Goal: Task Accomplishment & Management: Use online tool/utility

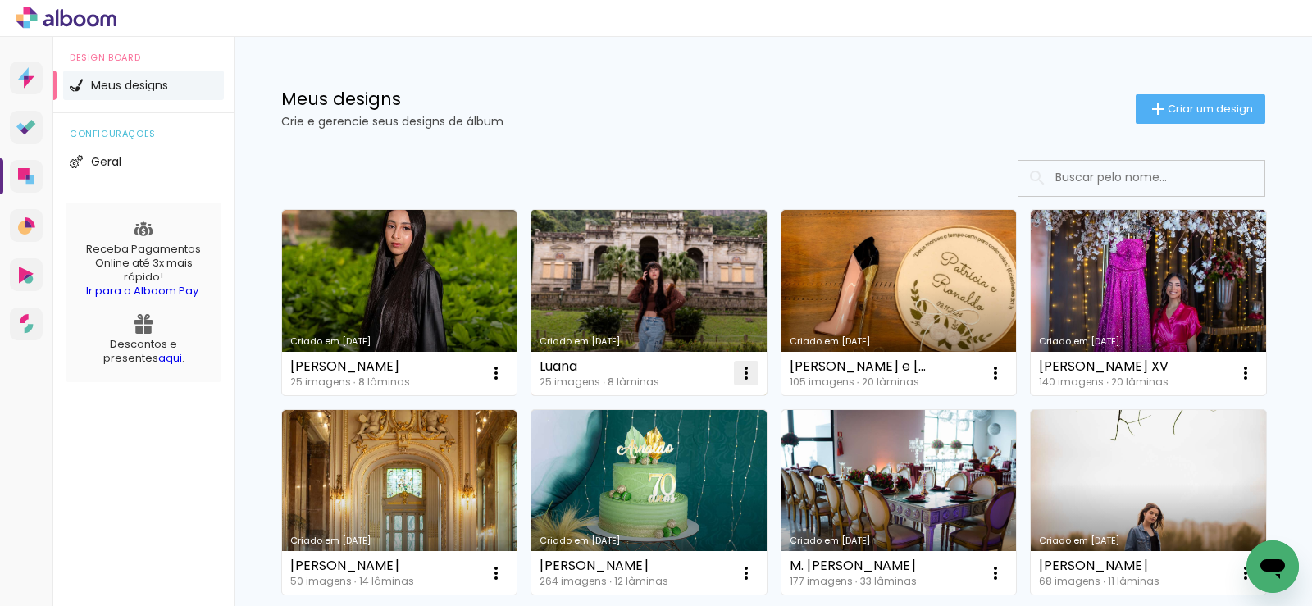
click at [740, 376] on iron-icon at bounding box center [746, 373] width 20 height 20
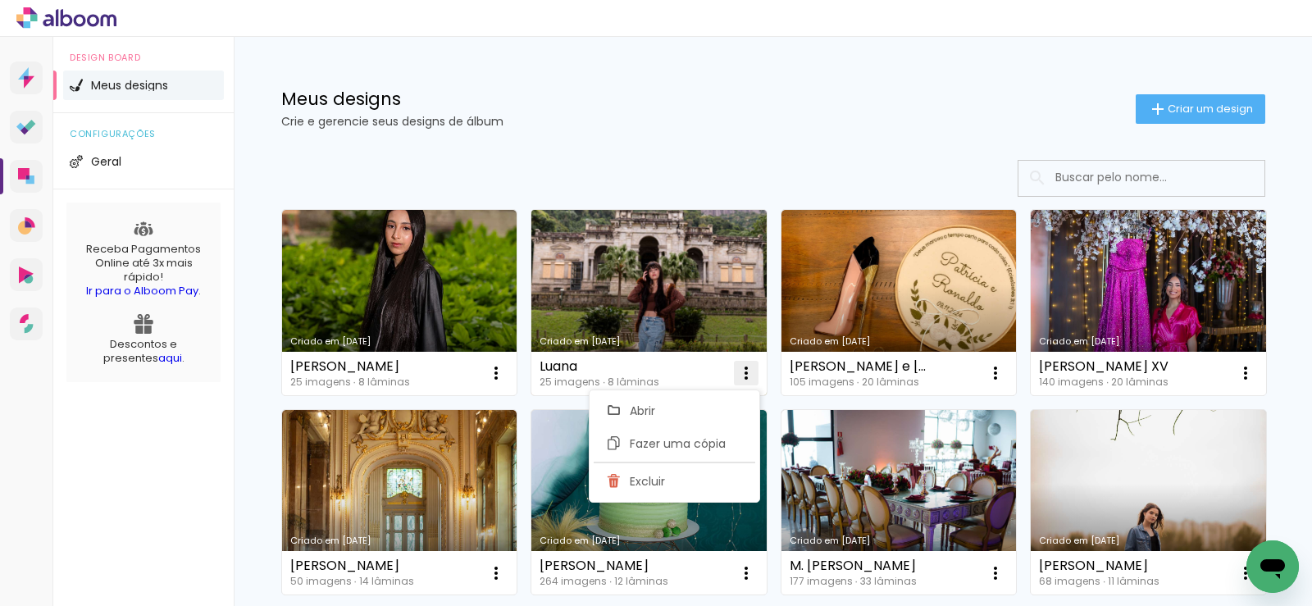
click at [685, 474] on paper-item "Excluir" at bounding box center [675, 481] width 162 height 33
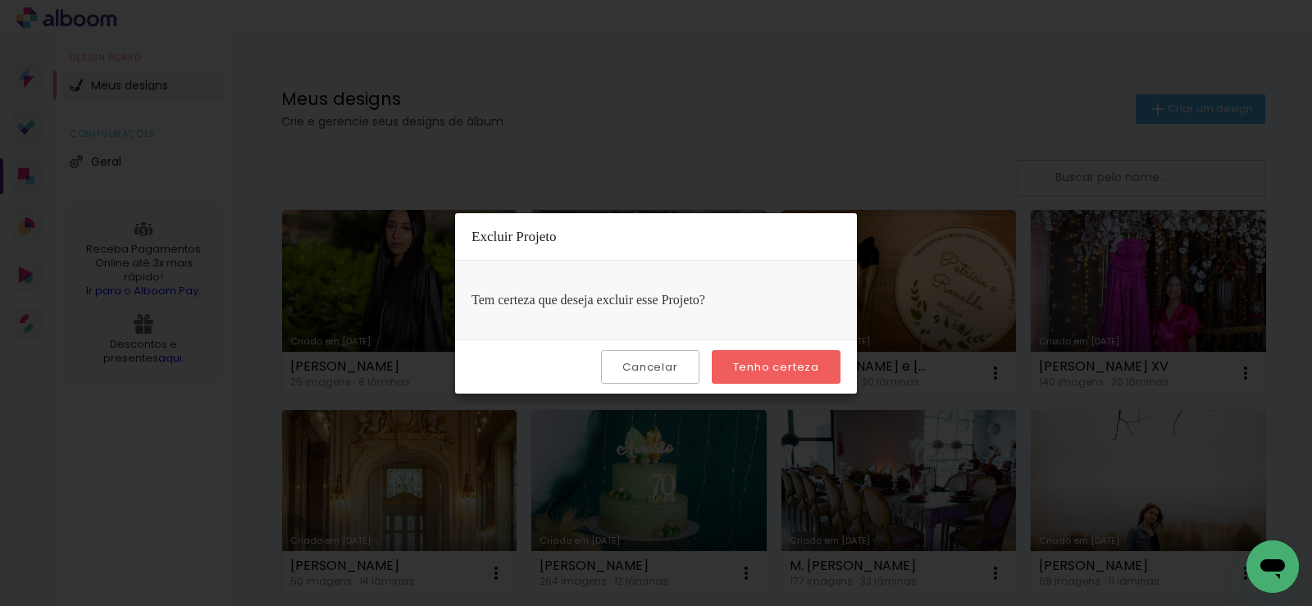
click at [0, 0] on slot "Tenho certeza" at bounding box center [0, 0] width 0 height 0
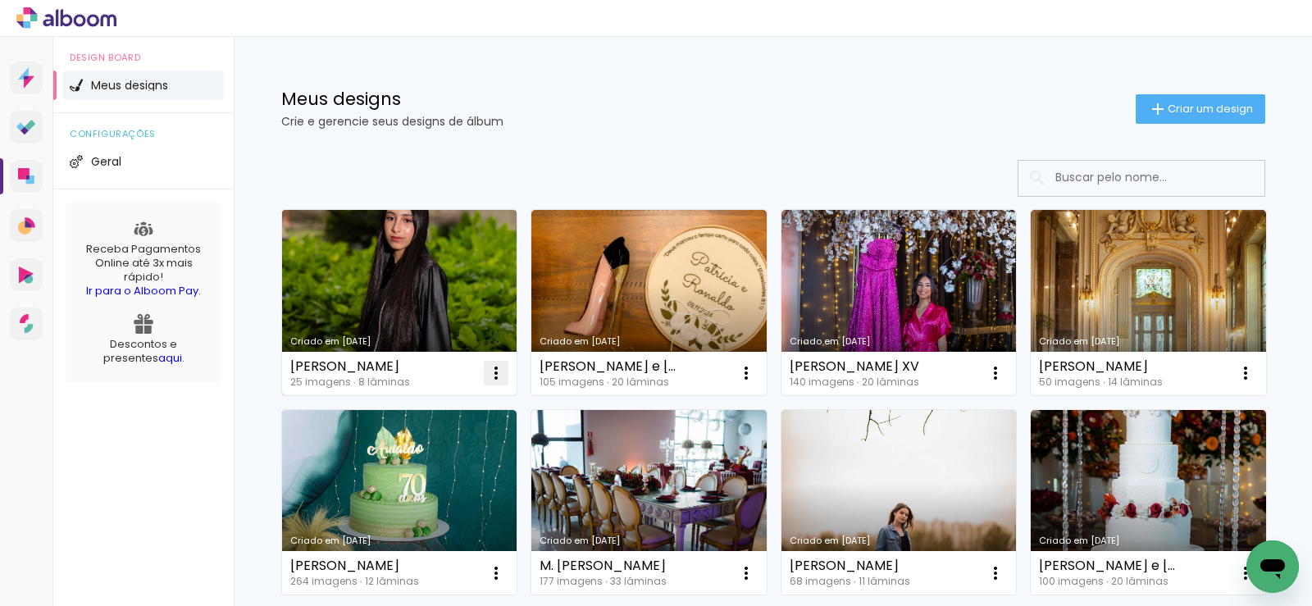
click at [494, 373] on iron-icon at bounding box center [496, 373] width 20 height 20
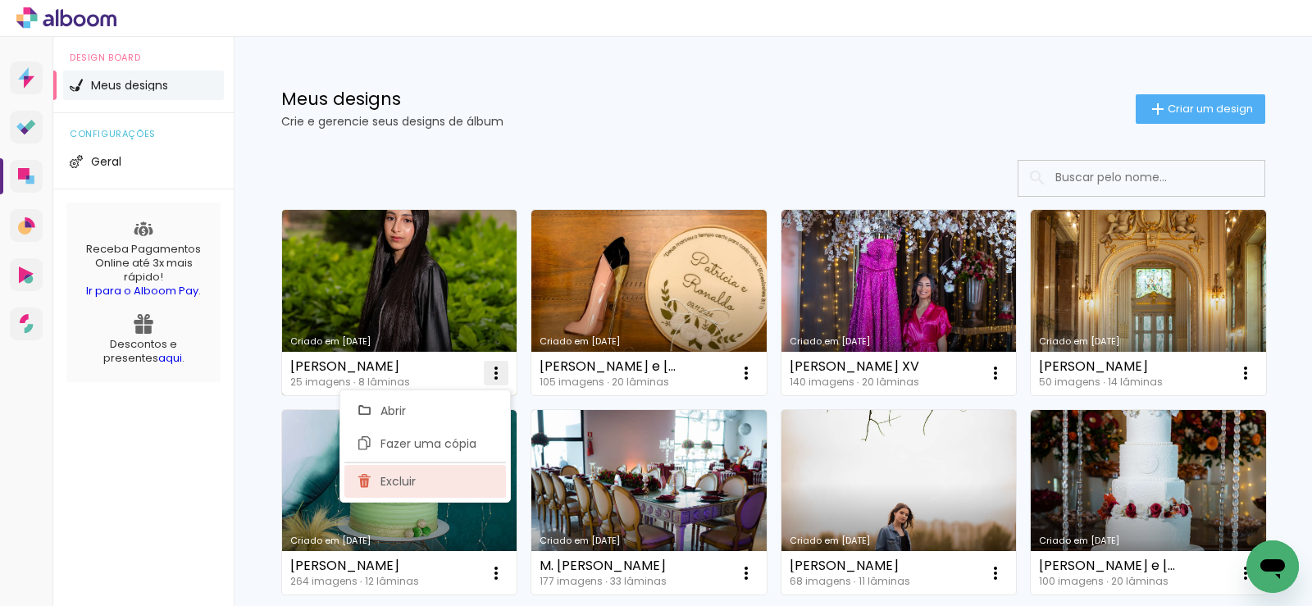
click at [455, 484] on paper-item "Excluir" at bounding box center [425, 481] width 162 height 33
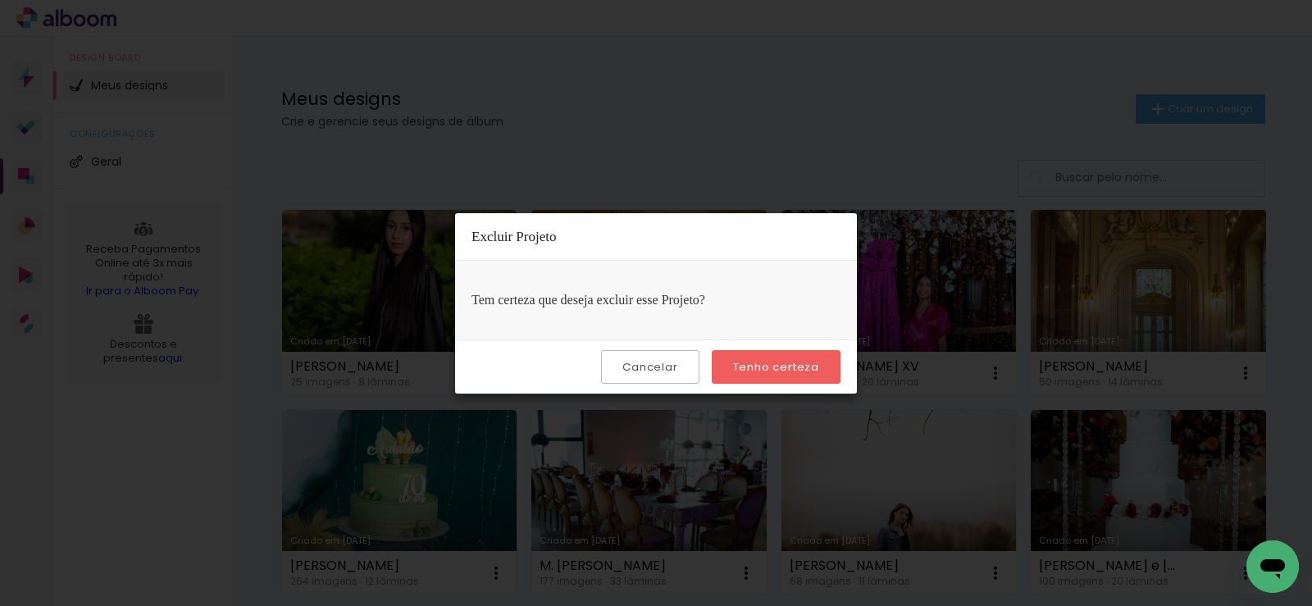
click at [0, 0] on slot "Tenho certeza" at bounding box center [0, 0] width 0 height 0
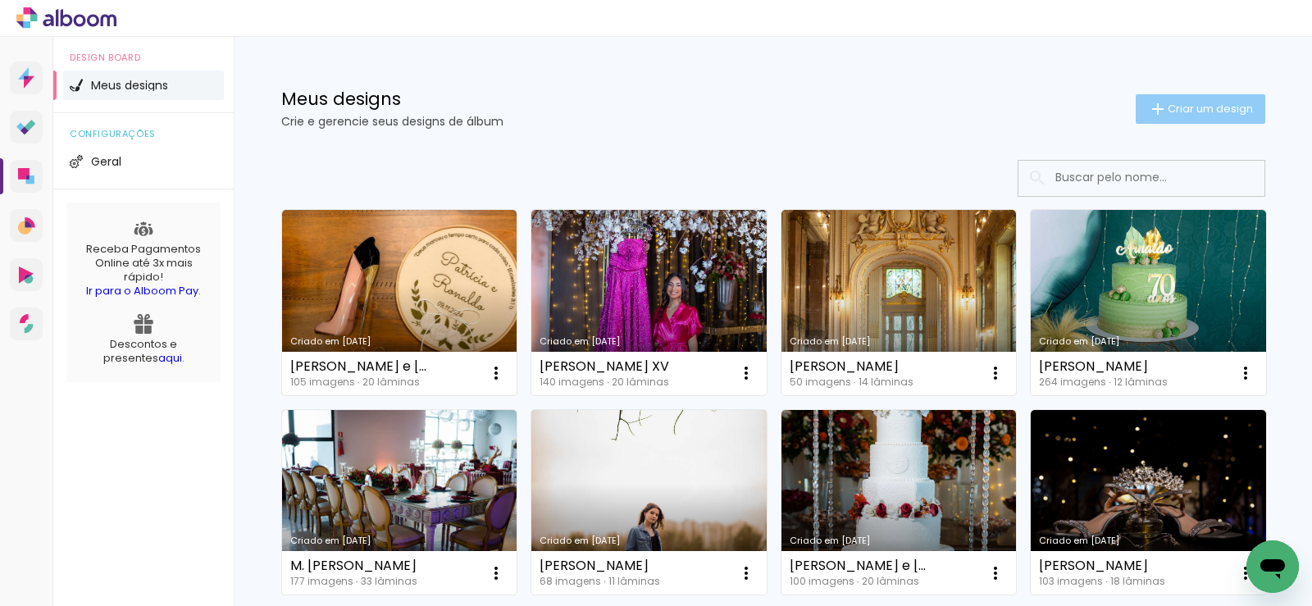
click at [1170, 113] on span "Criar um design" at bounding box center [1210, 108] width 85 height 11
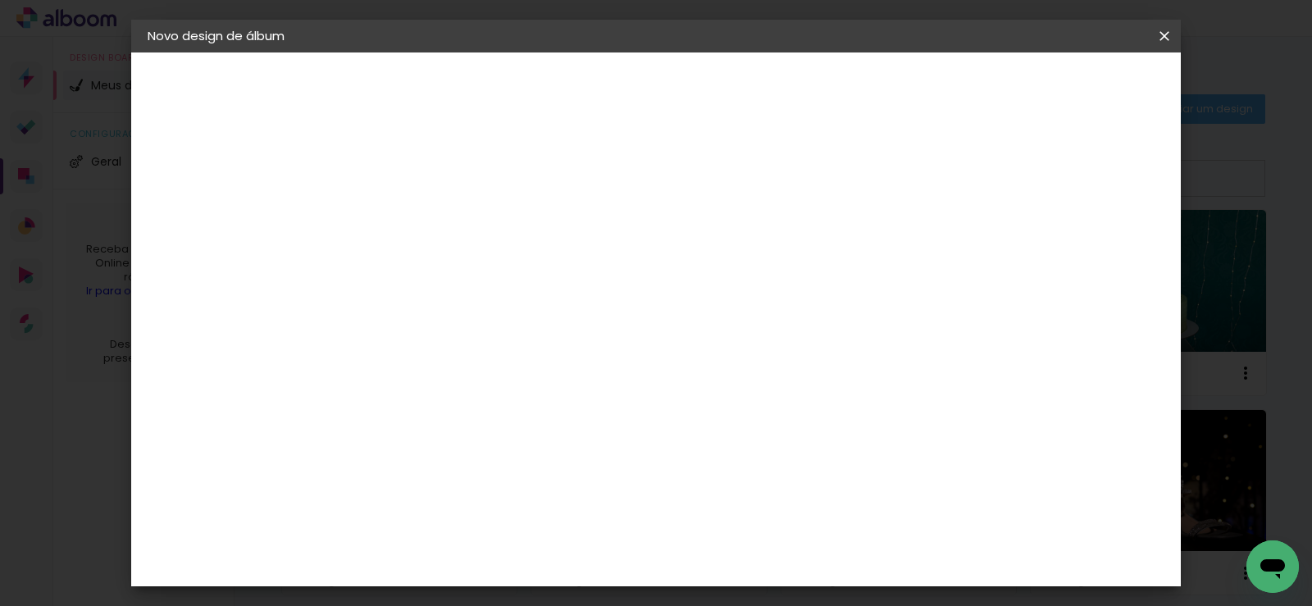
click at [416, 216] on input at bounding box center [416, 219] width 0 height 25
type input "[PERSON_NAME] e [PERSON_NAME]"
type paper-input "[PERSON_NAME] e [PERSON_NAME]"
click at [584, 84] on paper-button "Avançar" at bounding box center [543, 87] width 80 height 28
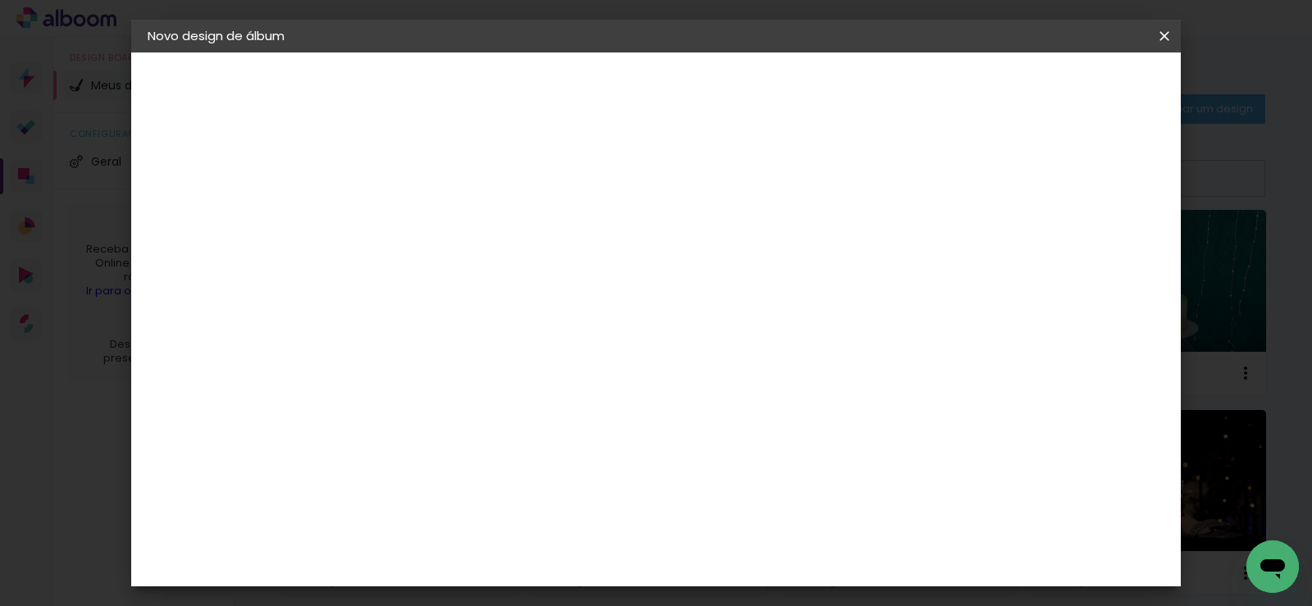
click at [456, 435] on div "Canaan Álbuns" at bounding box center [430, 448] width 51 height 26
click at [0, 0] on slot "Avançar" at bounding box center [0, 0] width 0 height 0
click at [526, 477] on span "25 × 30" at bounding box center [488, 494] width 76 height 34
click at [683, 79] on paper-button "Avançar" at bounding box center [643, 87] width 80 height 28
click at [950, 89] on span "Iniciar design" at bounding box center [913, 86] width 75 height 11
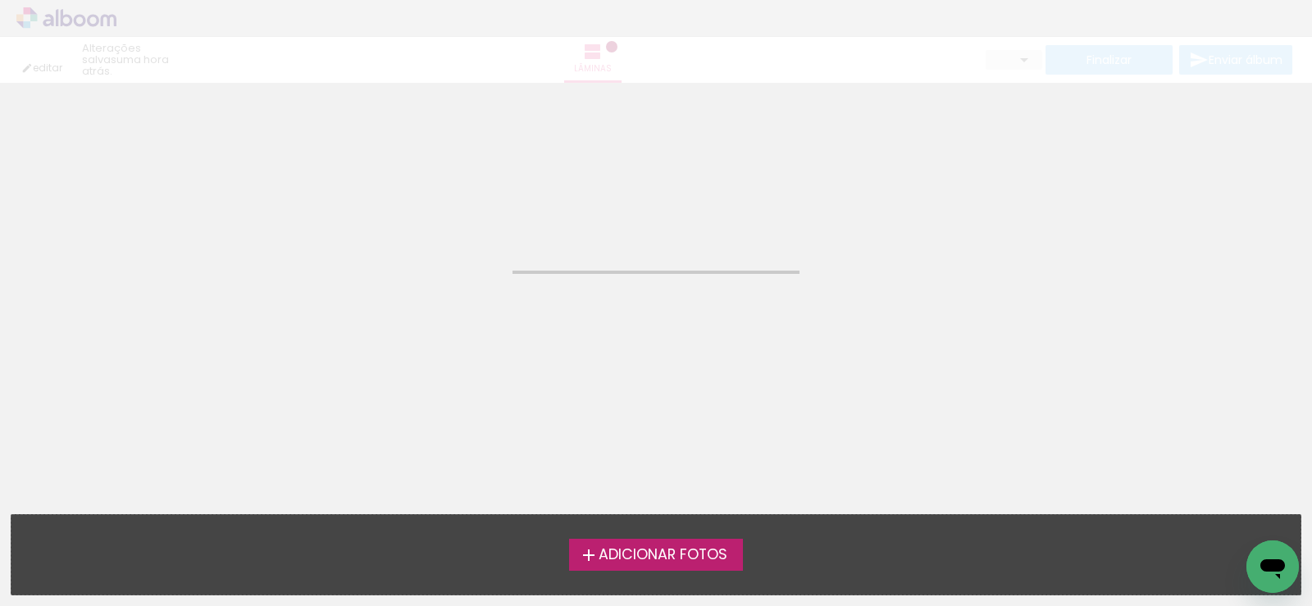
click at [675, 566] on label "Adicionar Fotos" at bounding box center [656, 554] width 175 height 31
click at [0, 0] on input "file" at bounding box center [0, 0] width 0 height 0
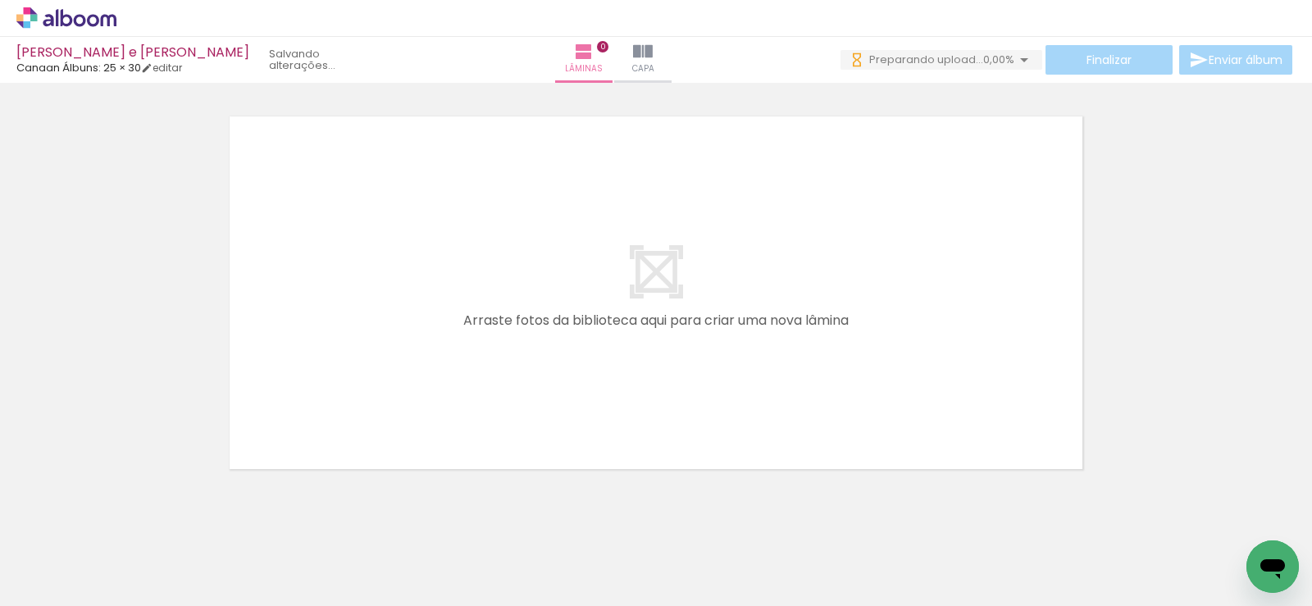
scroll to position [0, 1123]
click at [1014, 59] on iron-icon at bounding box center [1024, 60] width 20 height 20
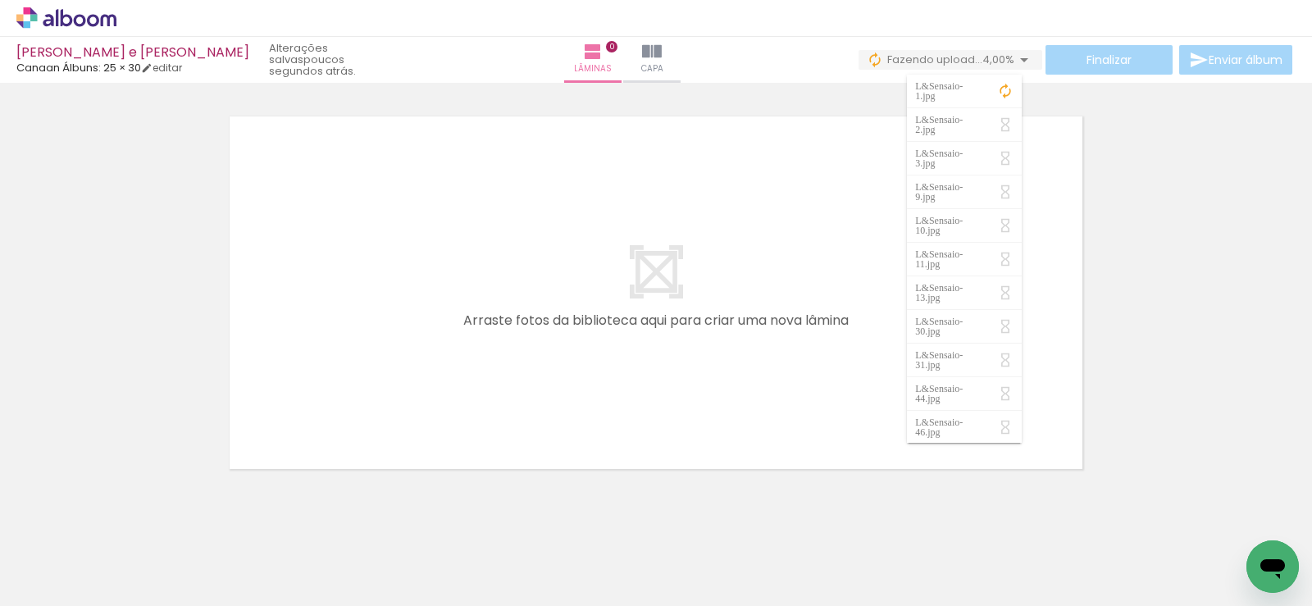
click at [818, 107] on div at bounding box center [656, 271] width 1312 height 409
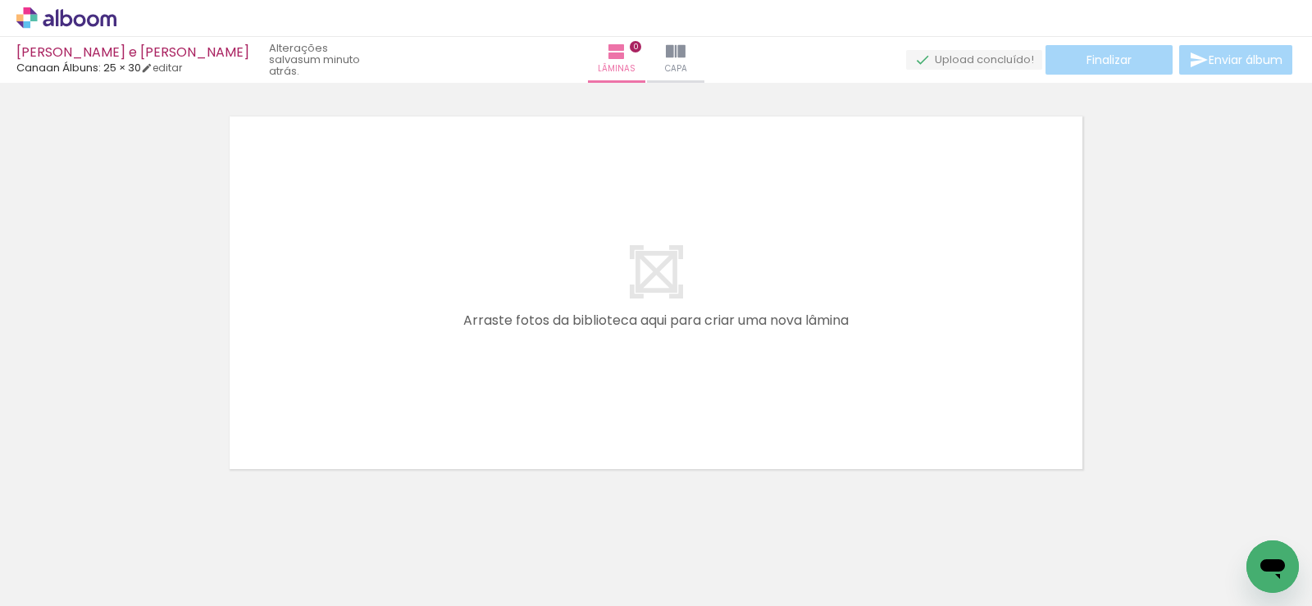
scroll to position [0, 0]
click at [71, 581] on span "Adicionar Fotos" at bounding box center [58, 584] width 49 height 18
click at [0, 0] on input "file" at bounding box center [0, 0] width 0 height 0
click at [80, 23] on icon at bounding box center [66, 17] width 100 height 21
